Goal: Complete application form: Complete application form

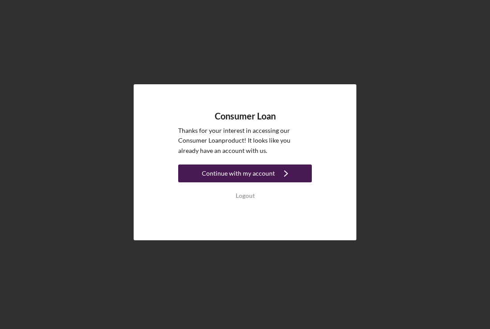
click at [245, 175] on div "Continue with my account" at bounding box center [238, 173] width 73 height 18
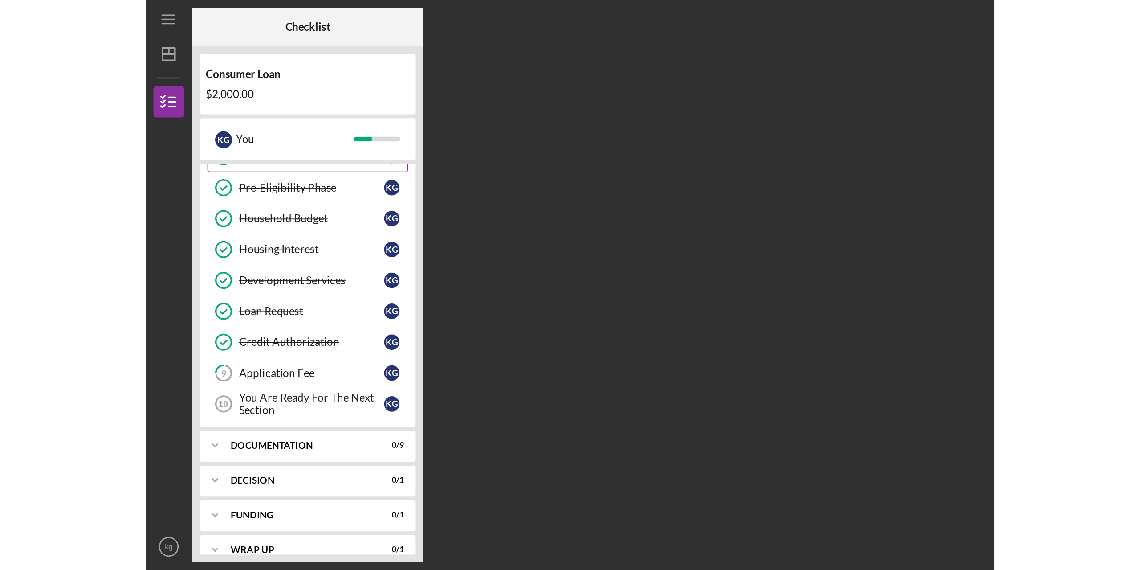
scroll to position [78, 0]
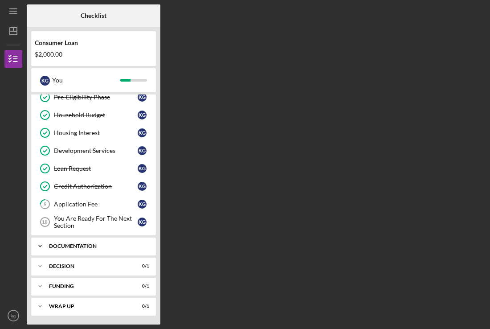
click at [44, 245] on icon "Icon/Expander" at bounding box center [40, 246] width 18 height 18
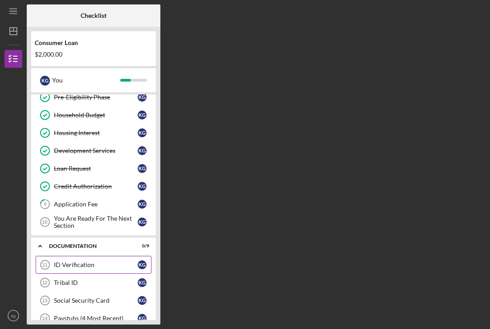
click at [65, 265] on div "ID Verification" at bounding box center [96, 264] width 84 height 7
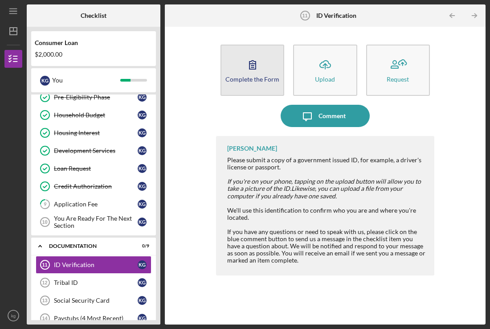
click at [249, 70] on icon "button" at bounding box center [252, 64] width 22 height 22
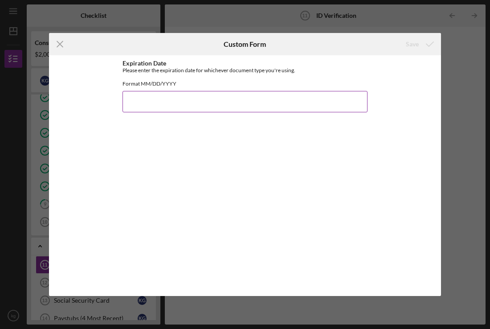
click at [138, 112] on input "Expiration Date" at bounding box center [244, 101] width 245 height 21
type input "[DATE]"
click at [412, 42] on div "Save" at bounding box center [412, 44] width 13 height 18
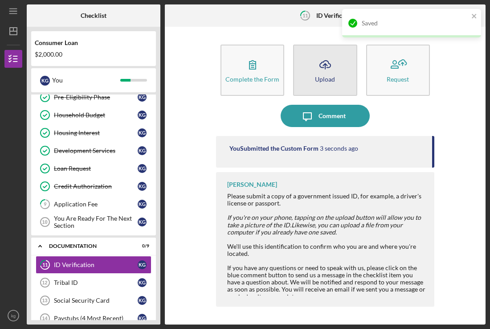
click at [321, 74] on icon "Icon/Upload" at bounding box center [325, 64] width 22 height 22
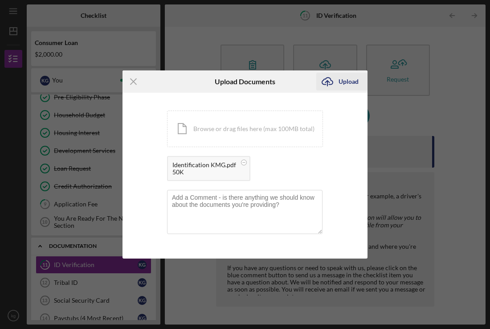
click at [337, 81] on icon "Icon/Upload" at bounding box center [327, 81] width 22 height 22
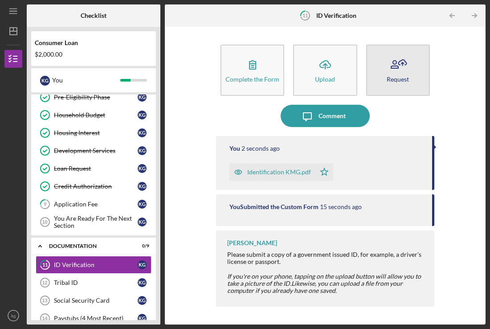
click at [398, 77] on div "Request" at bounding box center [398, 79] width 22 height 7
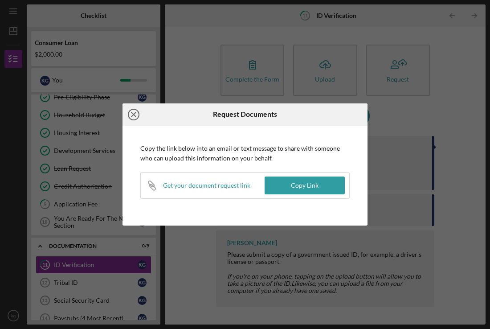
click at [131, 114] on icon "Icon/Close" at bounding box center [133, 114] width 22 height 22
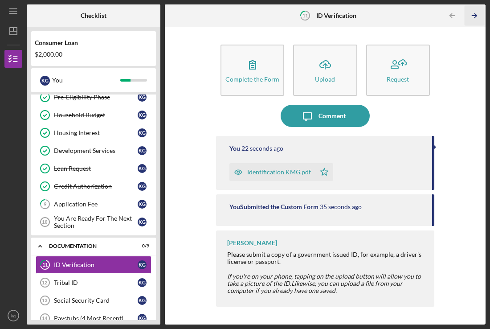
click at [476, 16] on polyline "button" at bounding box center [475, 16] width 2 height 4
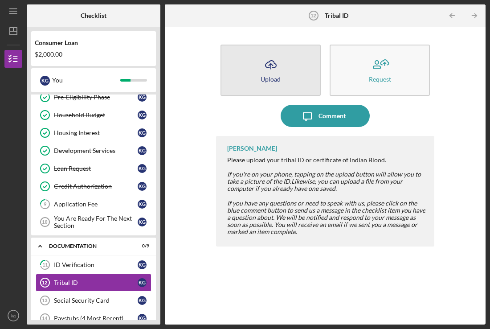
click at [271, 69] on icon "Icon/Upload" at bounding box center [271, 64] width 22 height 22
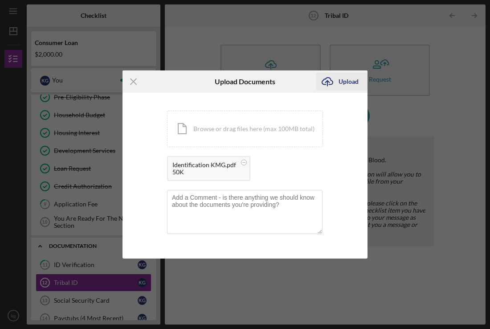
click at [343, 82] on div "Upload" at bounding box center [349, 82] width 20 height 18
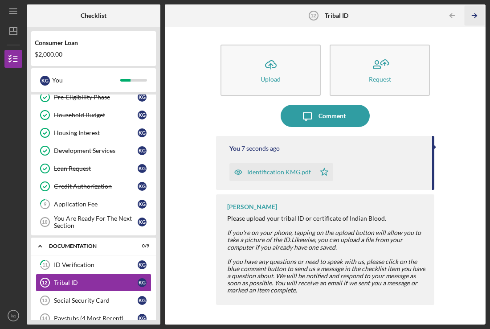
click at [472, 16] on icon "Icon/Table Pagination Arrow" at bounding box center [475, 16] width 20 height 20
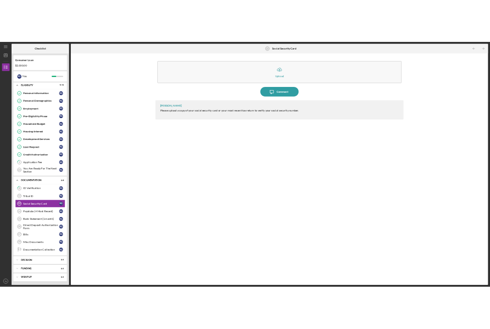
scroll to position [78, 0]
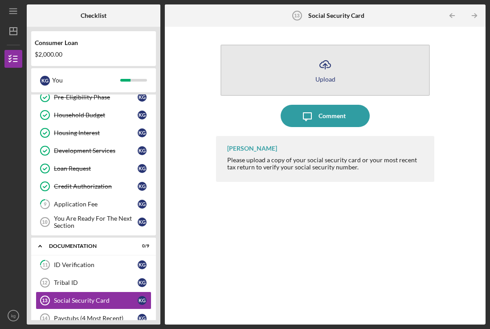
click at [327, 69] on icon "Icon/Upload" at bounding box center [325, 64] width 22 height 22
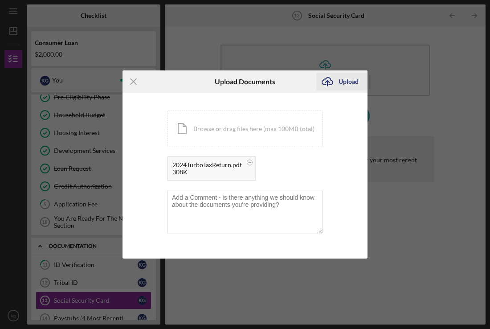
click at [345, 80] on div "Upload" at bounding box center [349, 82] width 20 height 18
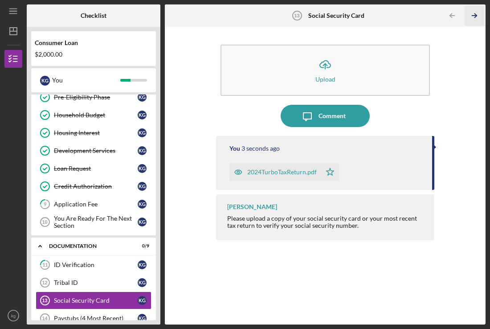
click at [475, 16] on line "button" at bounding box center [474, 16] width 4 height 0
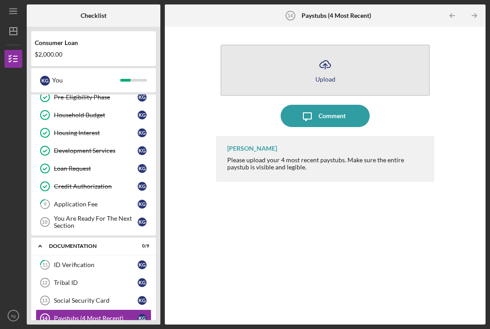
click at [322, 70] on icon "Icon/Upload" at bounding box center [325, 64] width 22 height 22
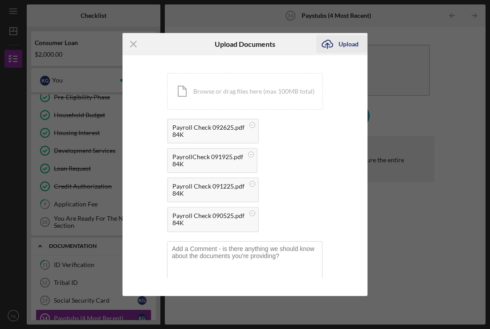
click at [344, 45] on div "Upload" at bounding box center [349, 44] width 20 height 18
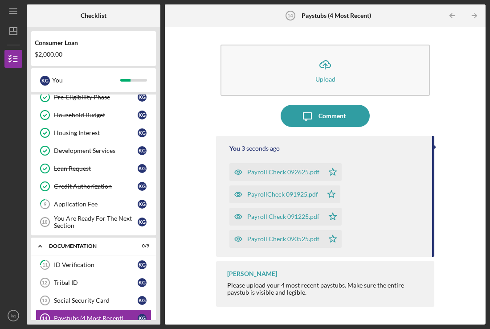
click at [475, 14] on polyline "button" at bounding box center [475, 16] width 2 height 4
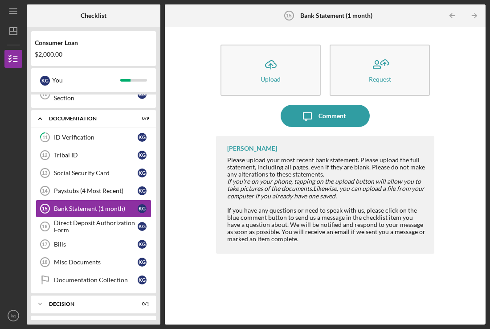
scroll to position [207, 0]
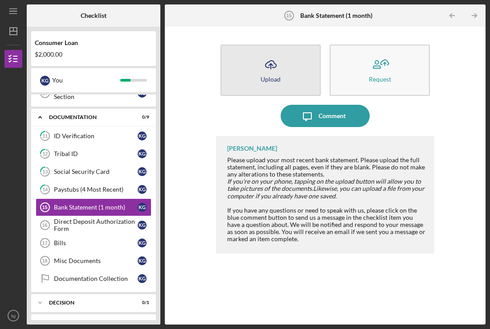
click at [256, 73] on button "Icon/Upload Upload" at bounding box center [270, 70] width 100 height 51
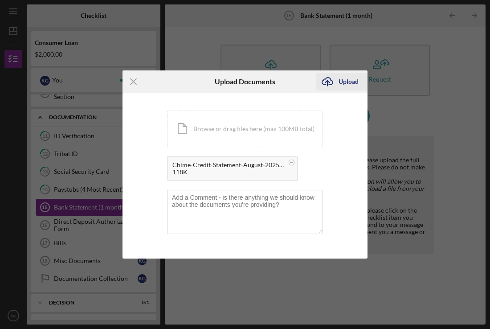
click at [344, 81] on div "Upload" at bounding box center [349, 82] width 20 height 18
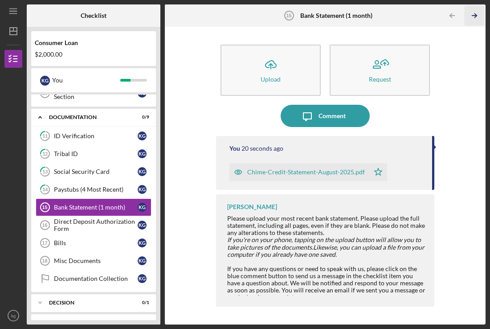
click at [472, 15] on icon "Icon/Table Pagination Arrow" at bounding box center [475, 16] width 20 height 20
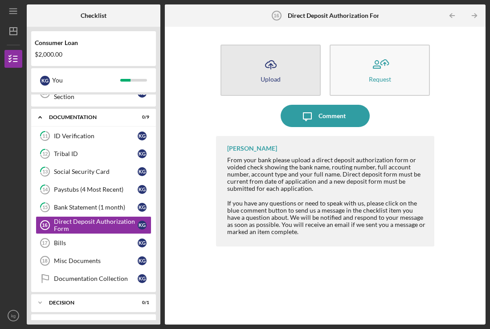
click at [268, 72] on icon "Icon/Upload" at bounding box center [271, 64] width 22 height 22
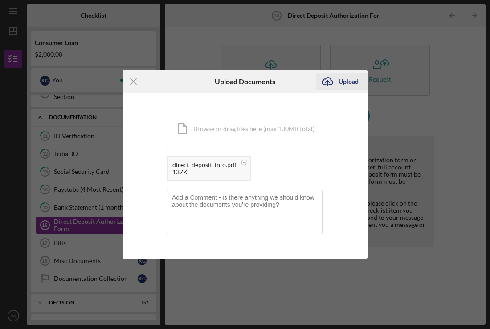
click at [346, 80] on div "Upload" at bounding box center [349, 82] width 20 height 18
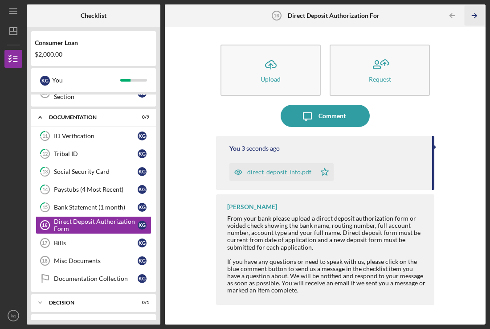
click at [475, 16] on icon "Icon/Table Pagination Arrow" at bounding box center [475, 16] width 20 height 20
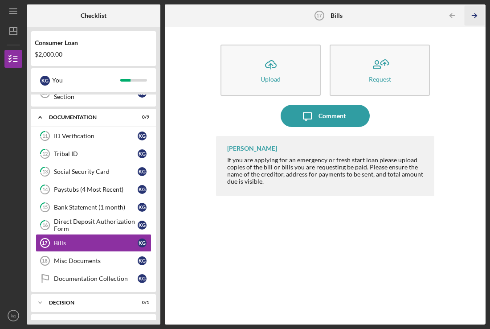
click at [475, 16] on icon "Icon/Table Pagination Arrow" at bounding box center [475, 16] width 20 height 20
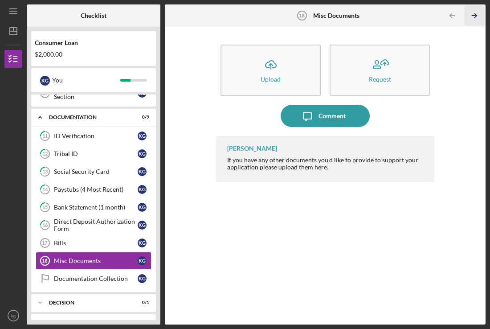
click at [475, 16] on icon "Icon/Table Pagination Arrow" at bounding box center [475, 16] width 20 height 20
